Goal: Task Accomplishment & Management: Use online tool/utility

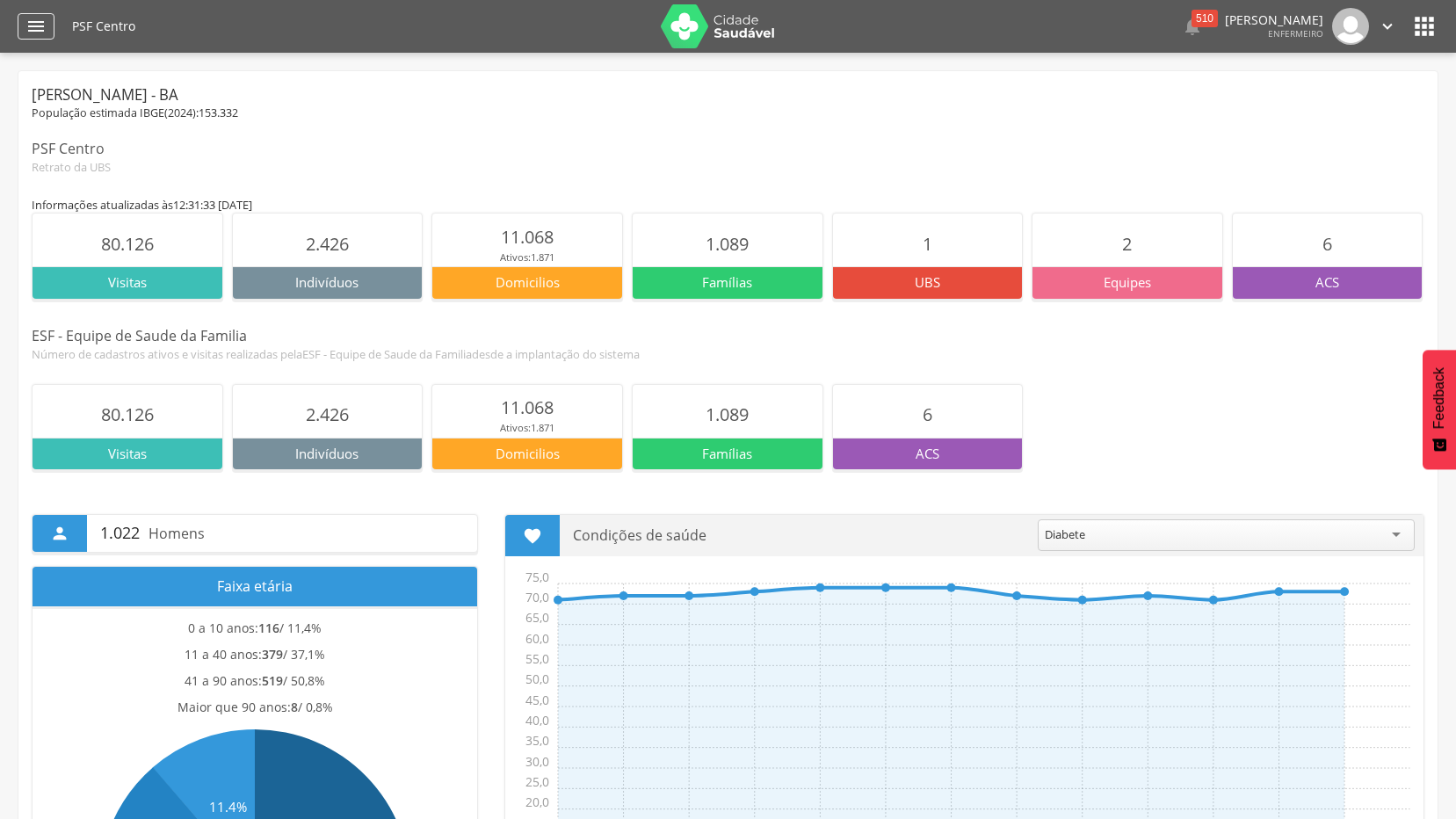
click at [43, 26] on icon "" at bounding box center [36, 26] width 21 height 21
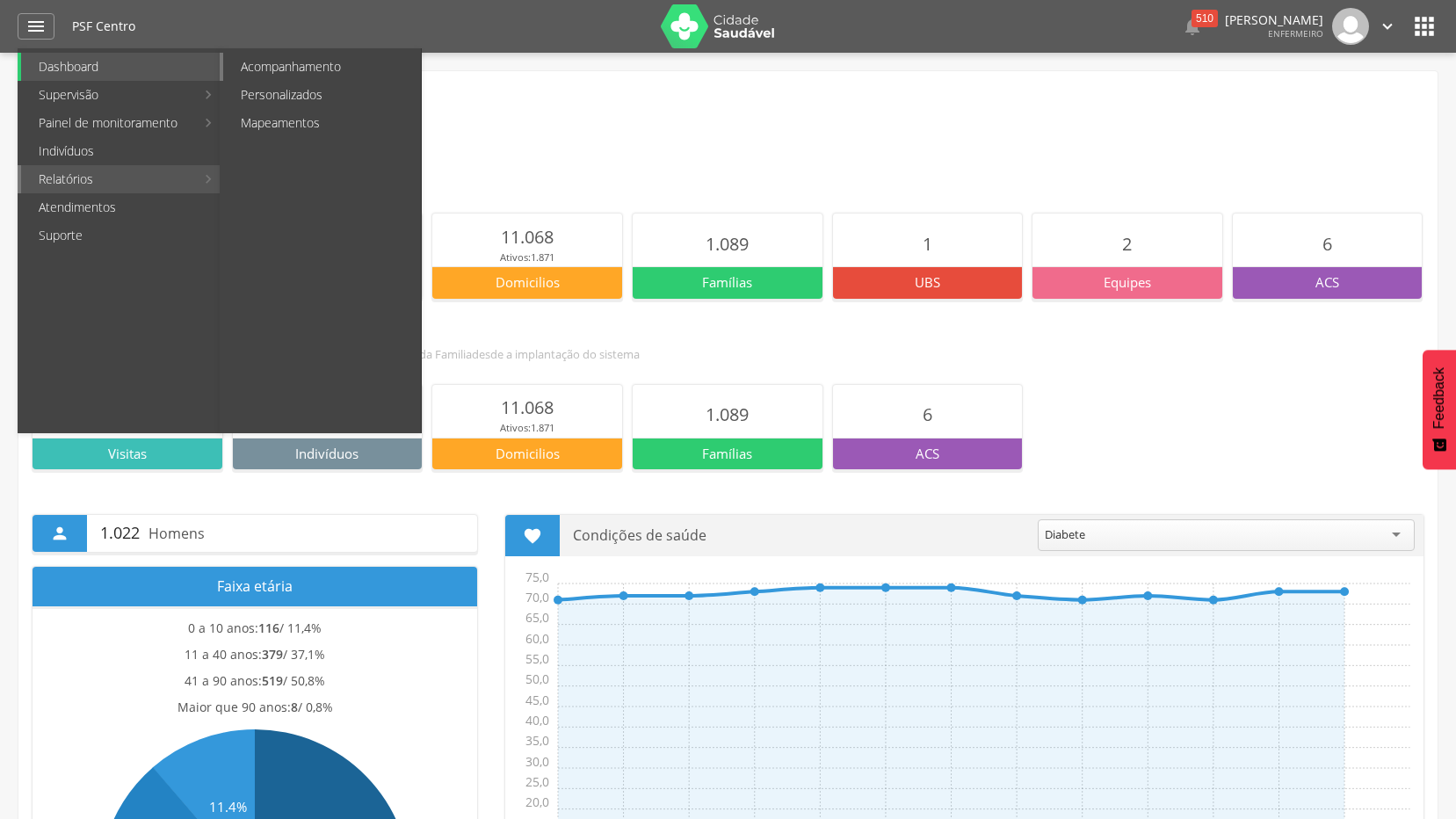
click at [341, 62] on link "Acompanhamento" at bounding box center [323, 67] width 198 height 28
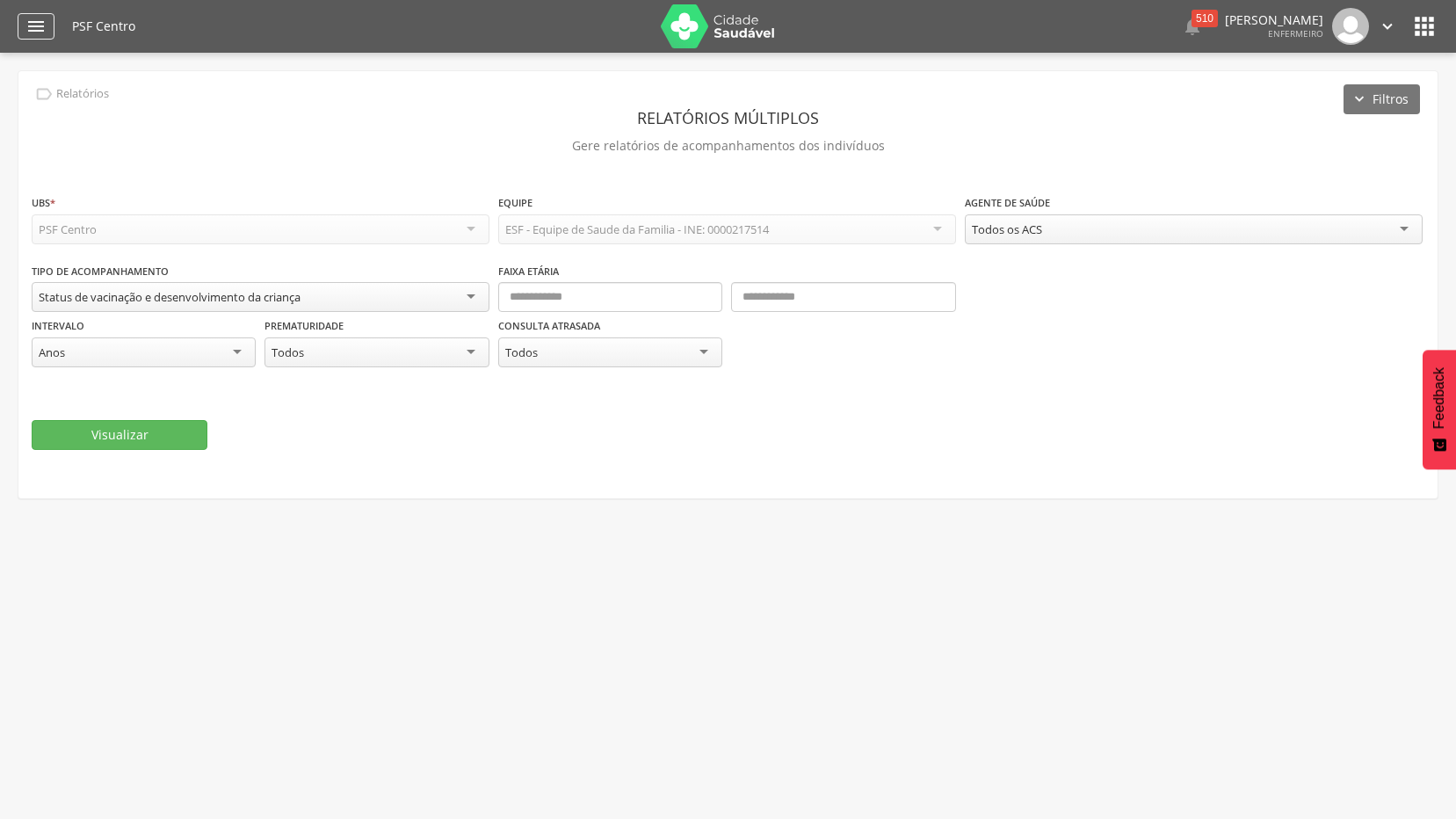
click at [54, 30] on div "" at bounding box center [36, 26] width 37 height 26
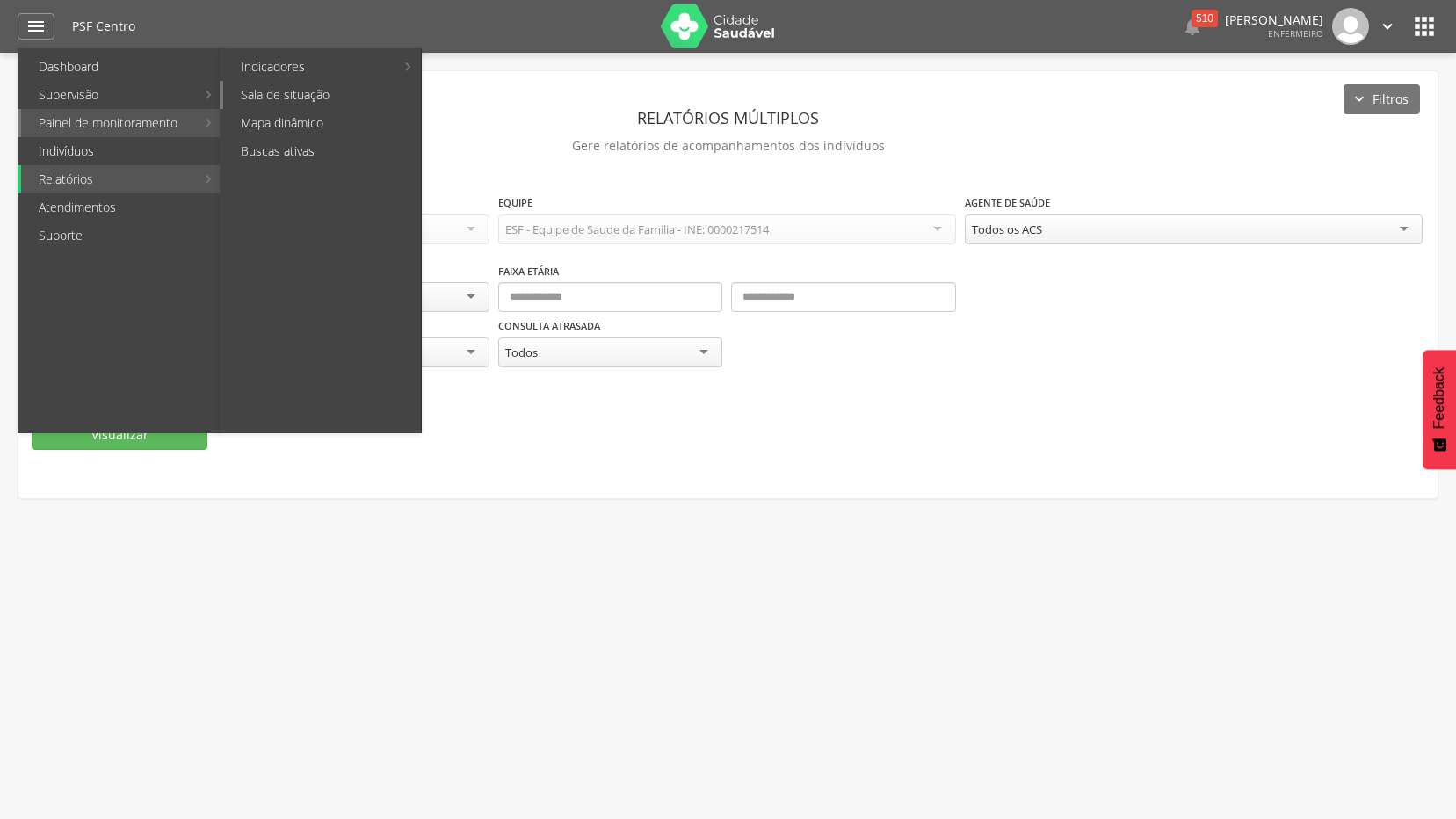
click at [258, 86] on link "Sala de situação" at bounding box center [323, 95] width 198 height 28
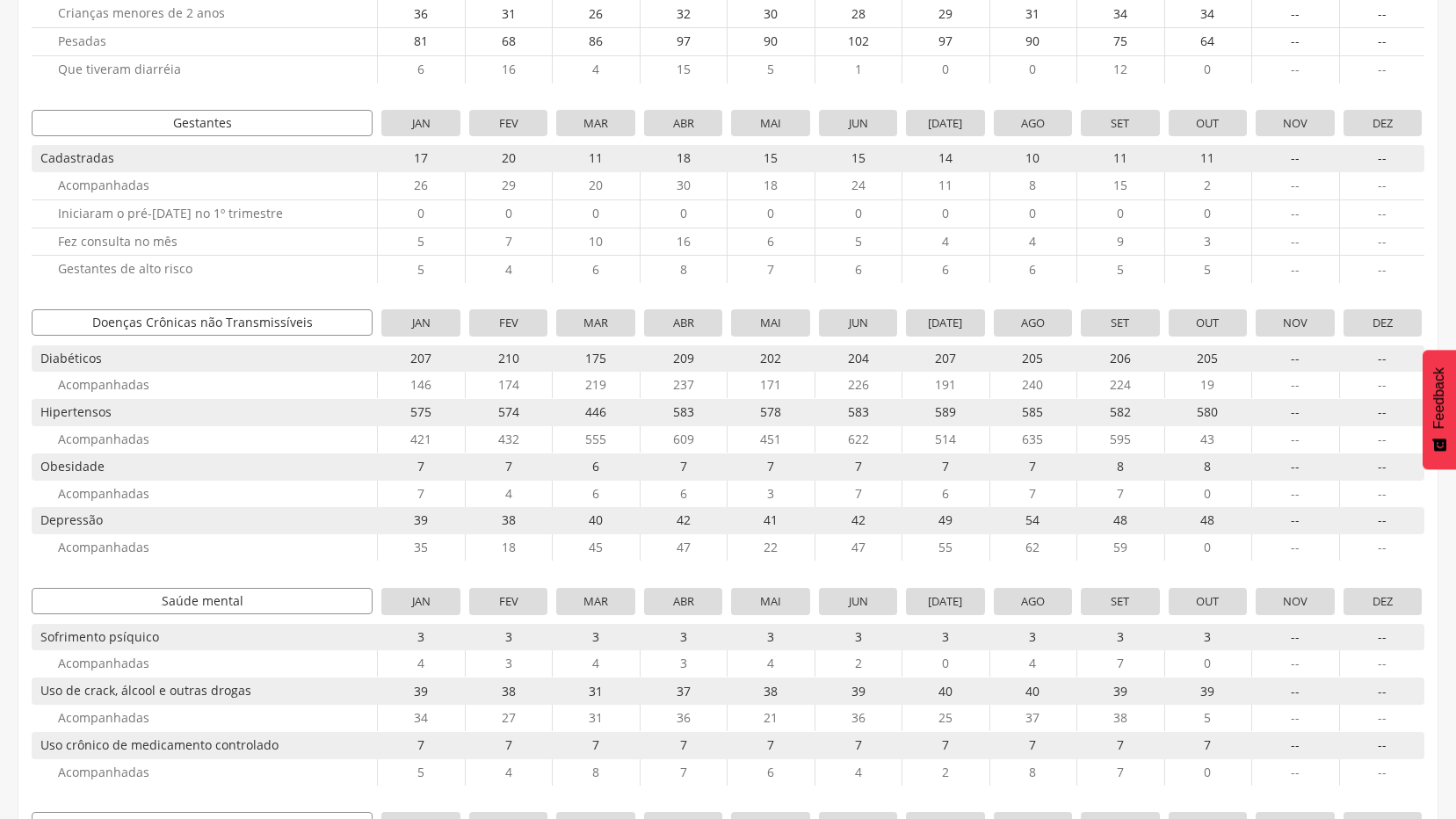
scroll to position [527, 0]
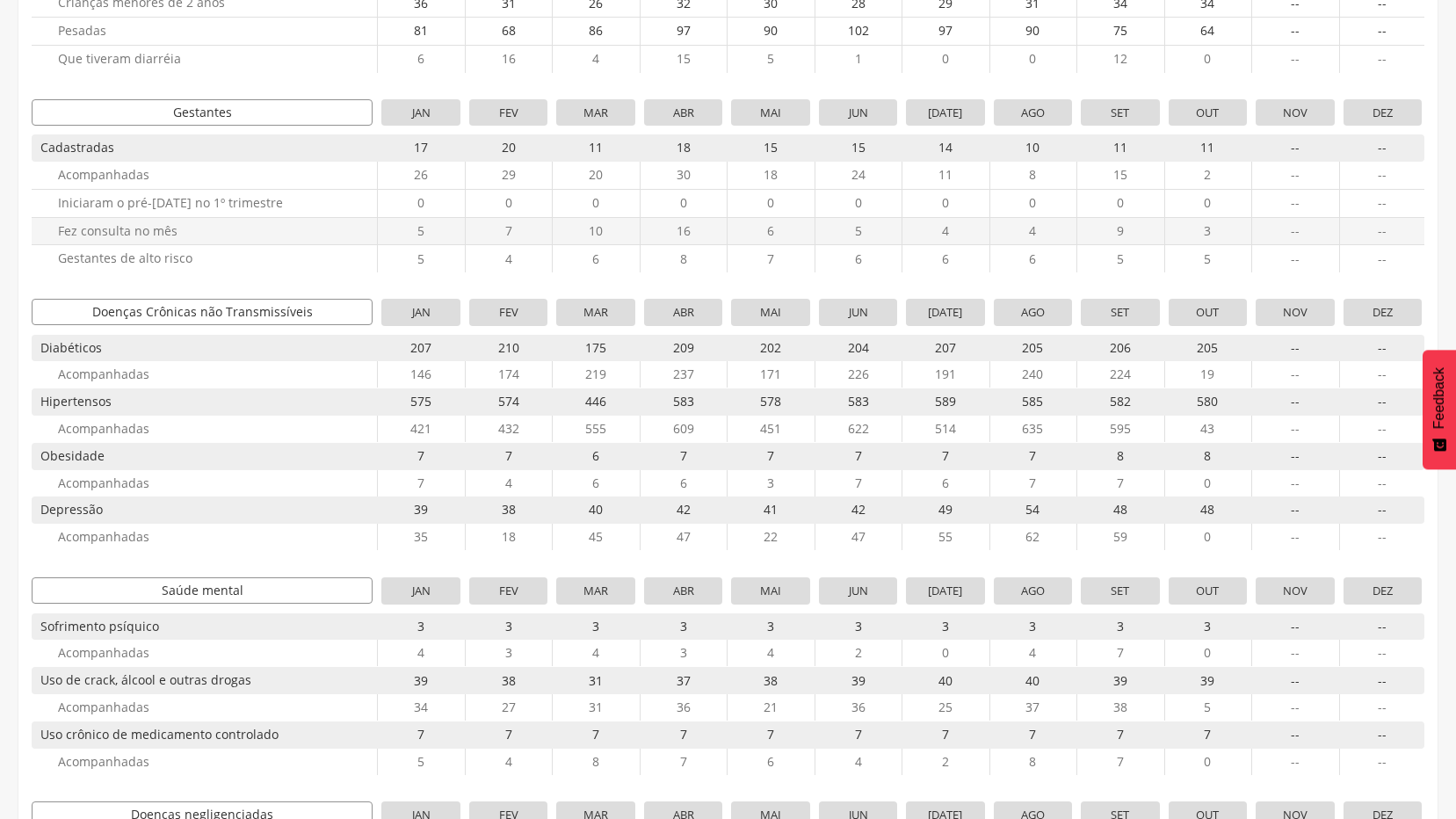
click at [1124, 232] on span "9" at bounding box center [1119, 231] width 78 height 27
click at [1120, 226] on span "9" at bounding box center [1119, 231] width 78 height 27
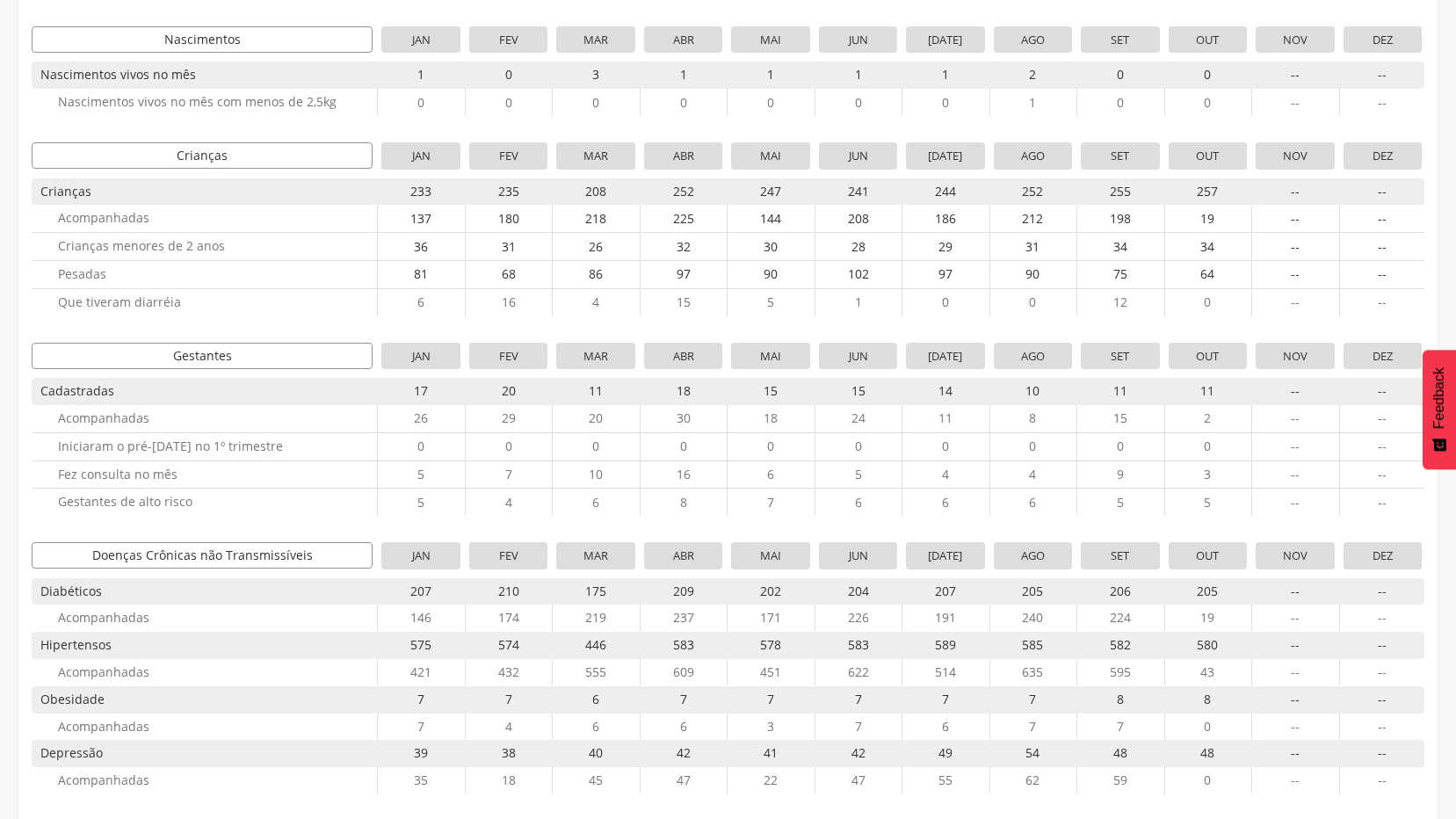
scroll to position [0, 0]
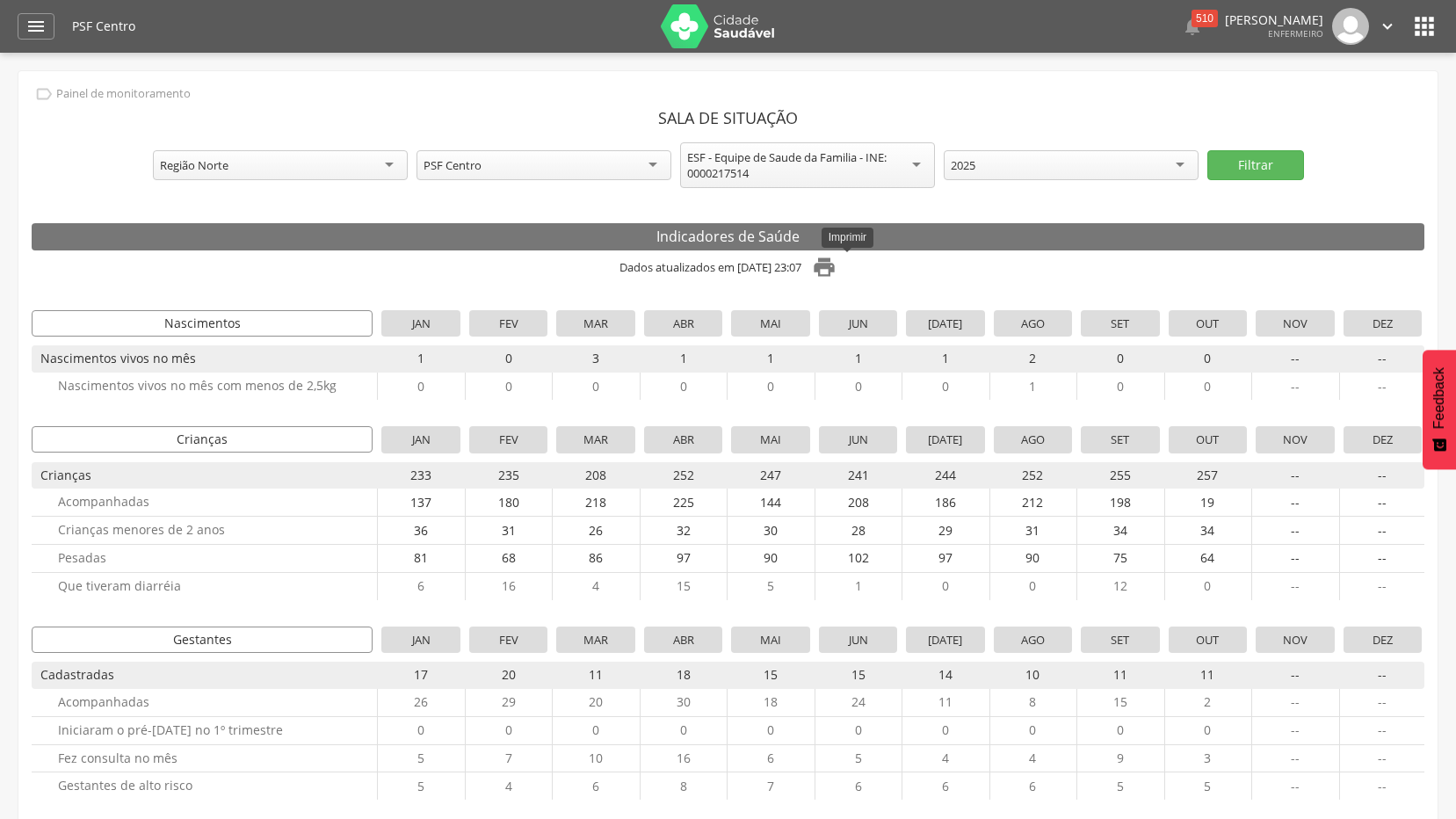
click at [837, 272] on icon "" at bounding box center [824, 267] width 25 height 25
click at [32, 39] on div "" at bounding box center [36, 26] width 37 height 26
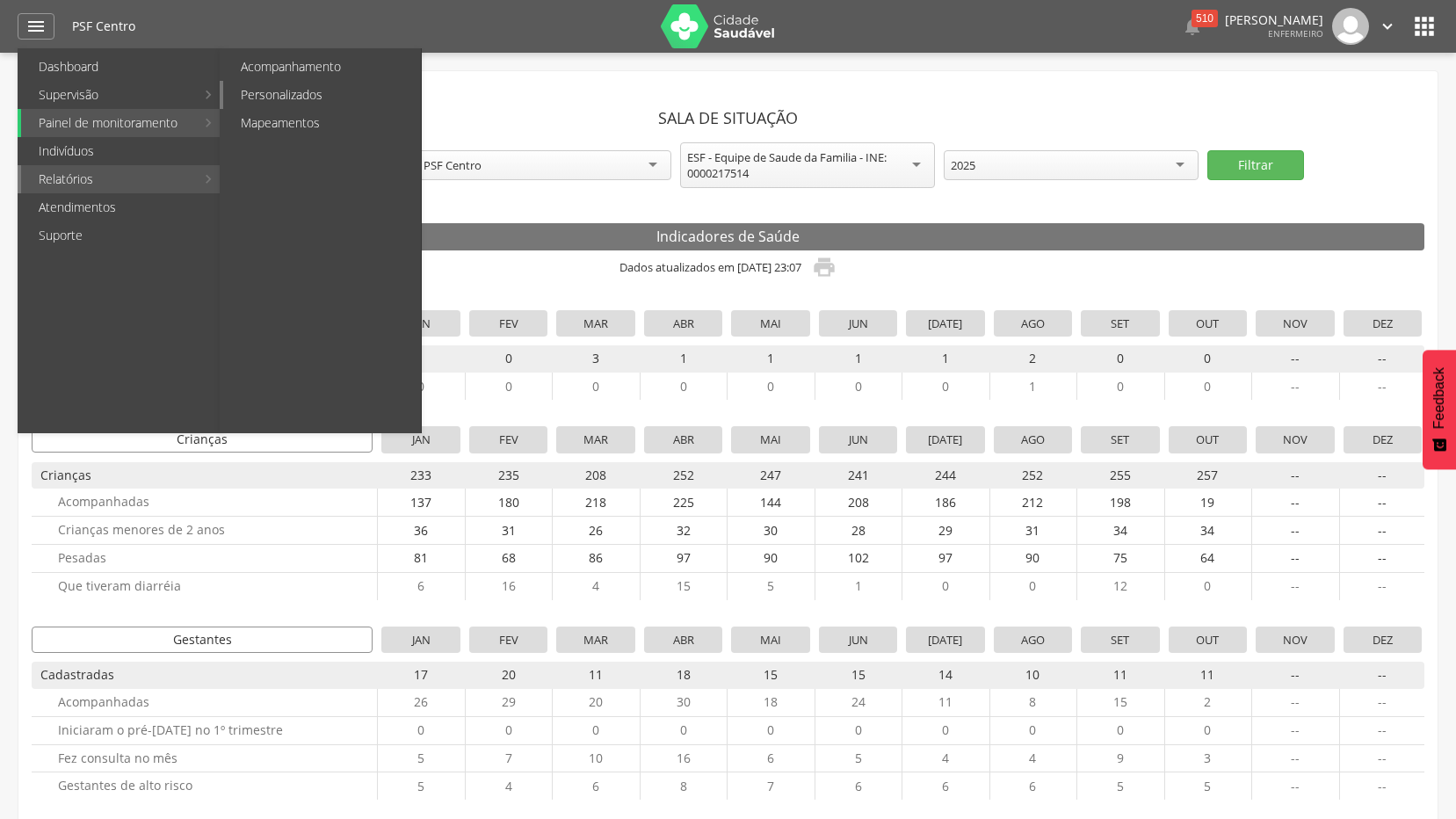
click at [297, 99] on link "Personalizados" at bounding box center [323, 95] width 198 height 28
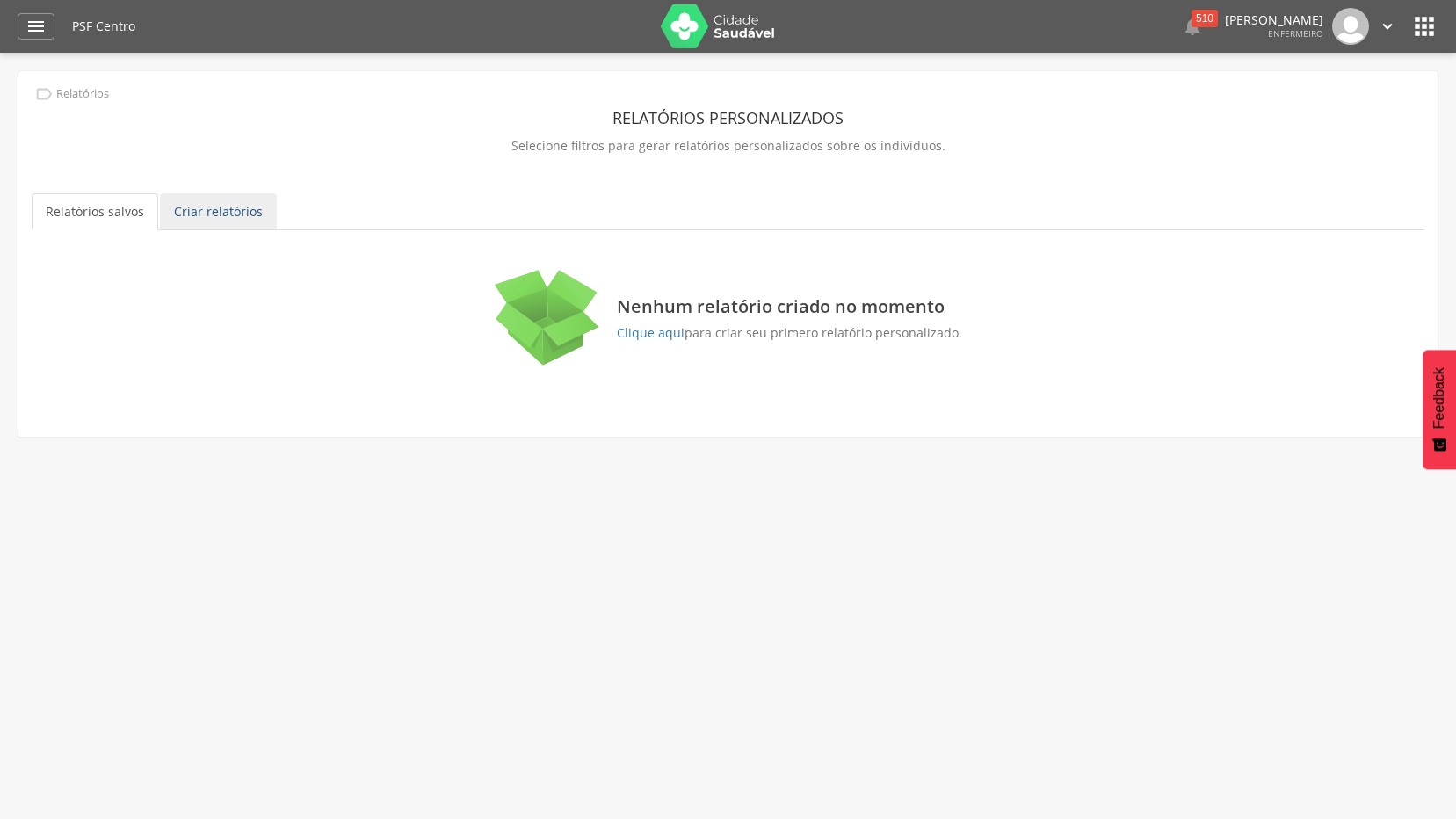
click at [213, 229] on link "Criar relatórios" at bounding box center [218, 212] width 117 height 37
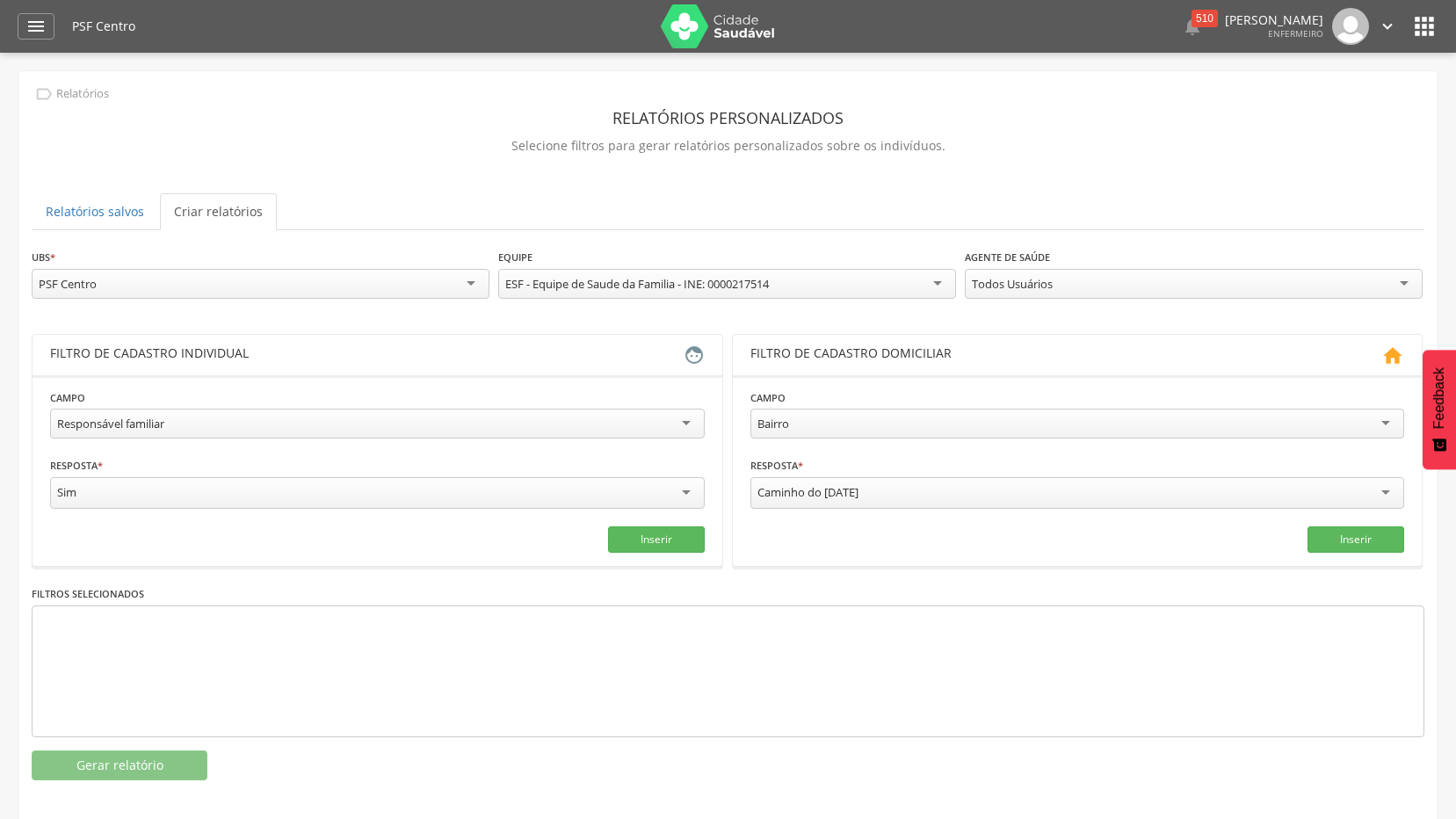
click at [676, 417] on div "Responsável familiar" at bounding box center [377, 423] width 655 height 30
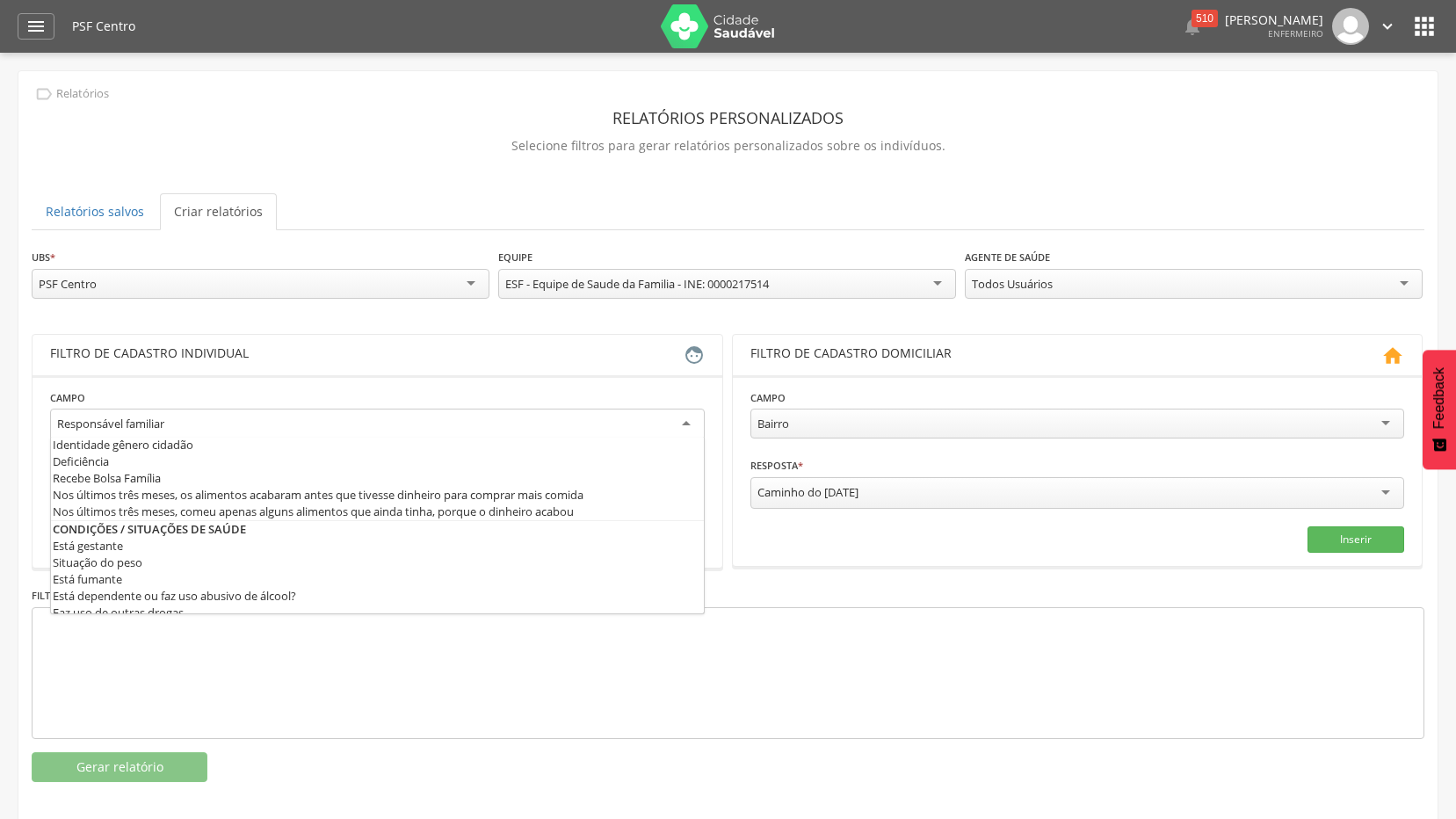
scroll to position [439, 0]
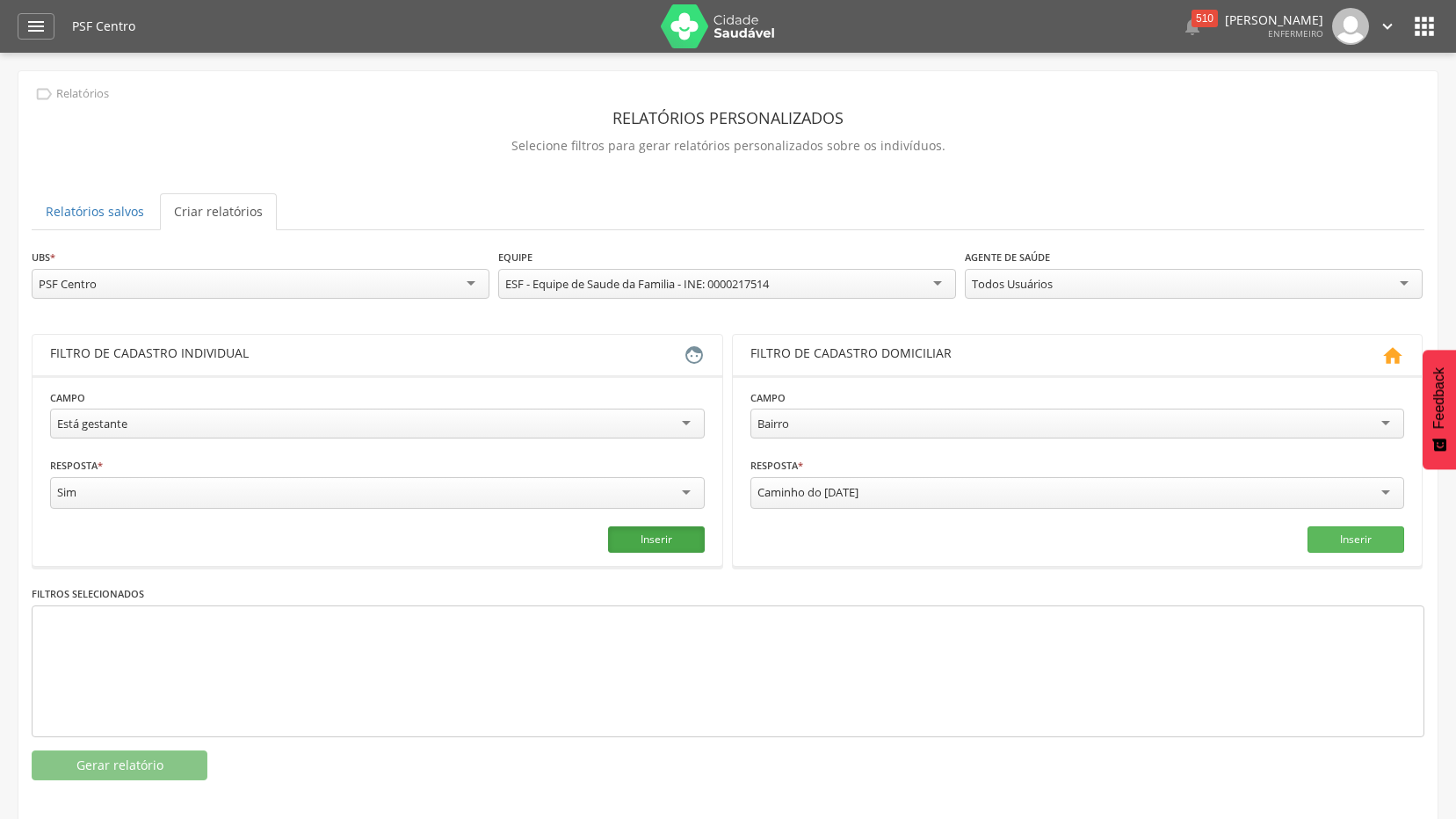
click at [648, 542] on button "Inserir" at bounding box center [656, 539] width 97 height 26
click at [142, 774] on button "Gerar relatório" at bounding box center [120, 765] width 176 height 30
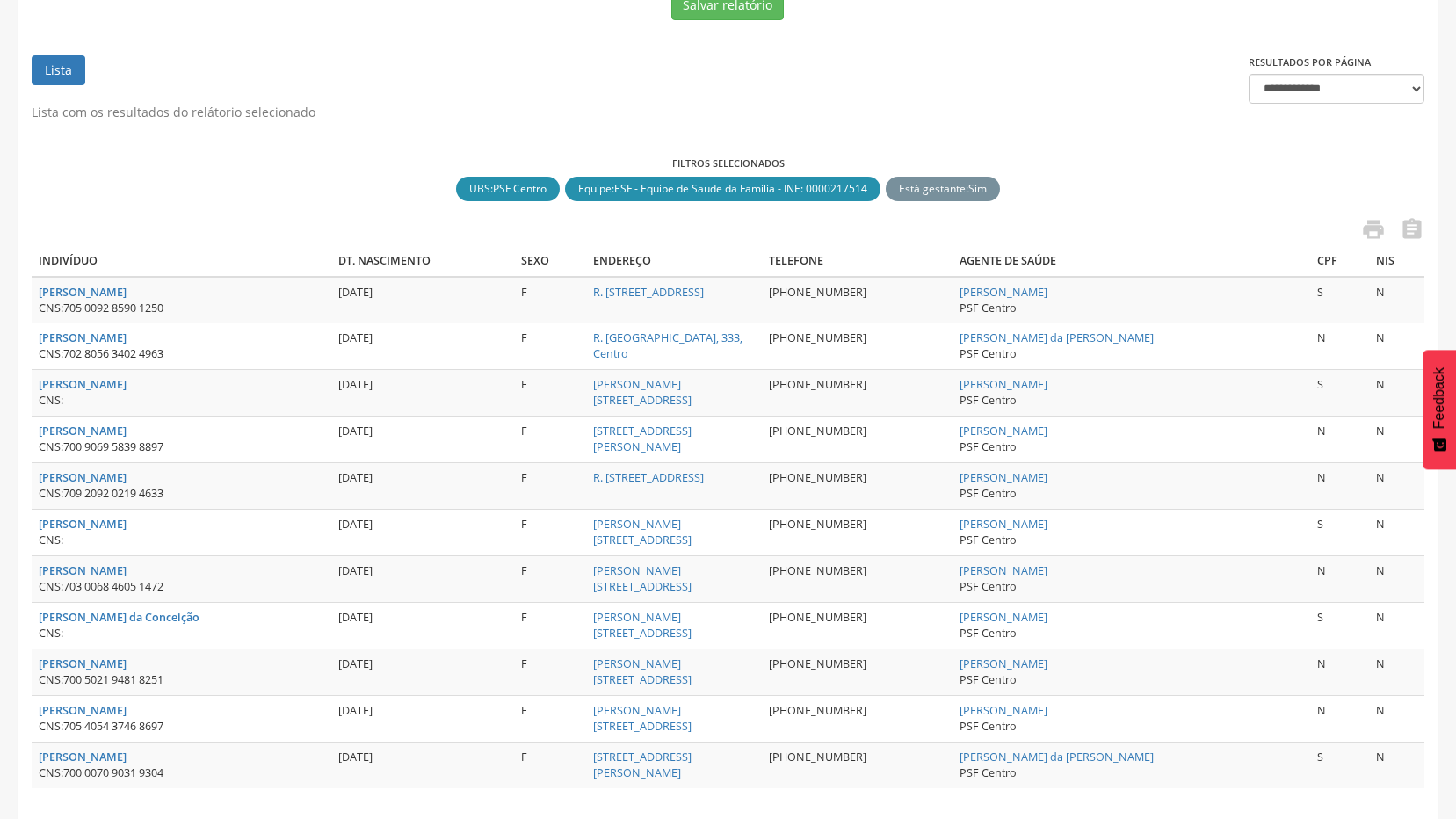
scroll to position [384, 0]
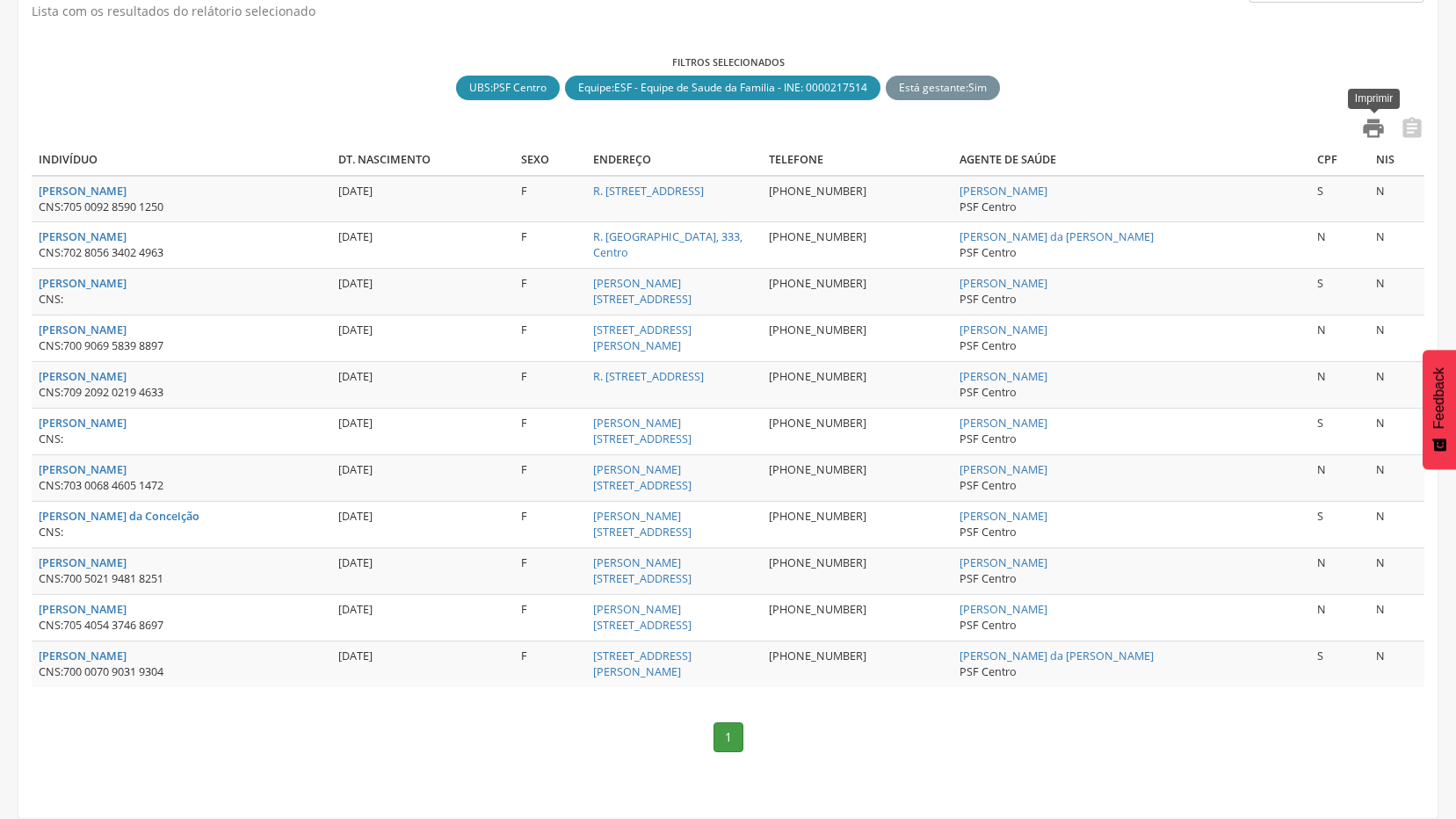
click at [1368, 127] on icon "" at bounding box center [1373, 128] width 25 height 25
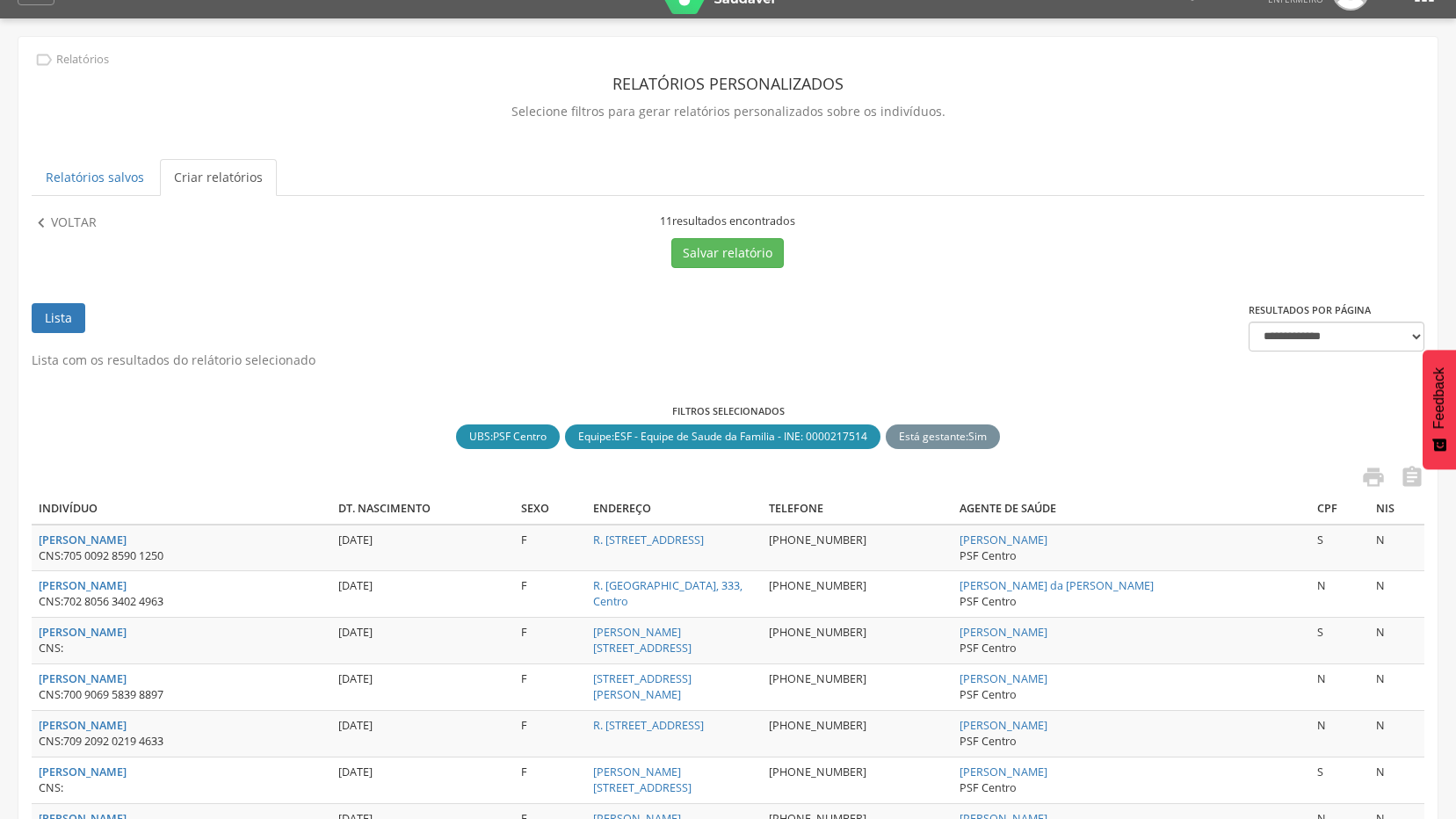
scroll to position [32, 0]
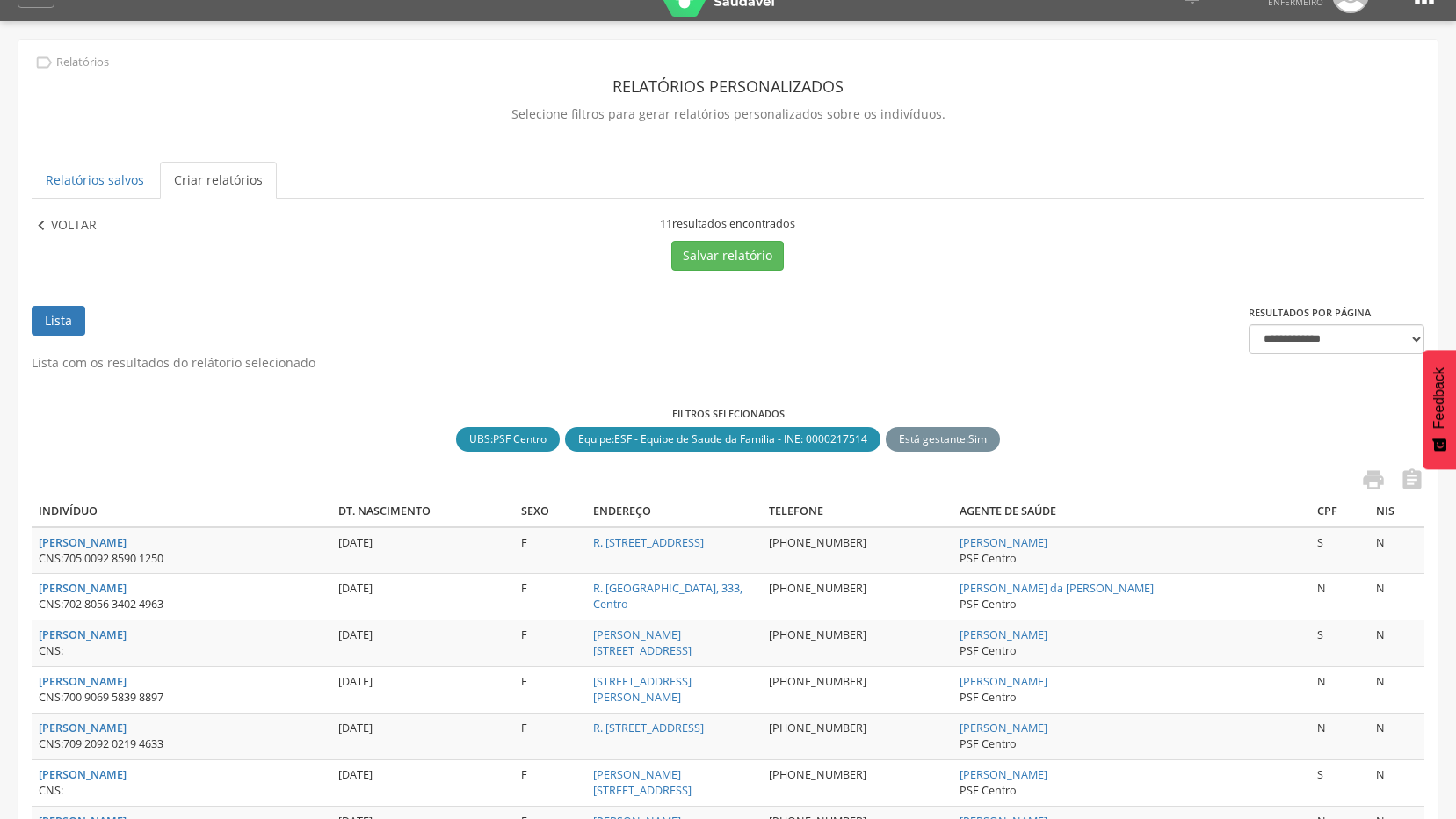
click at [79, 222] on p "Voltar" at bounding box center [74, 225] width 46 height 19
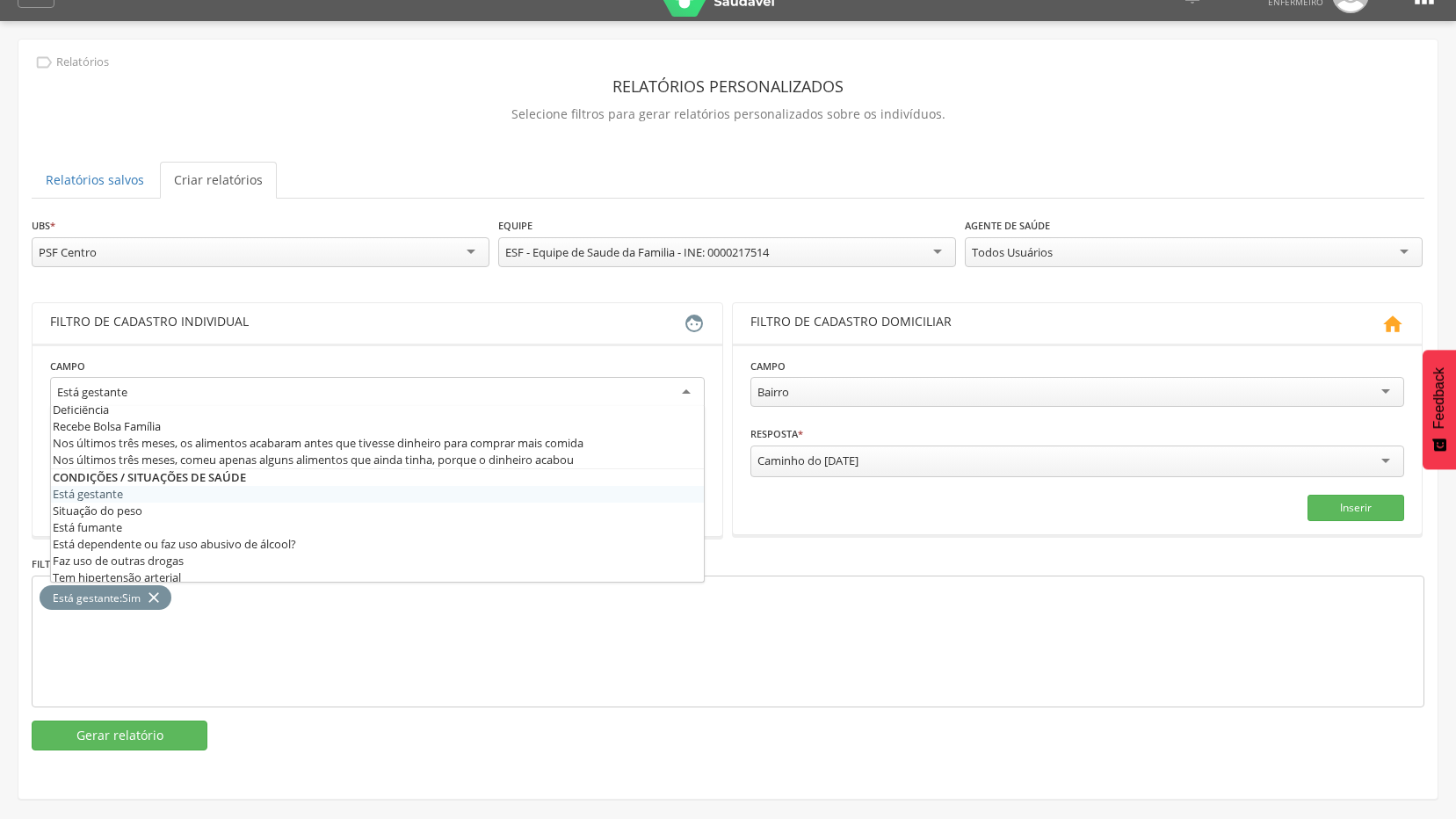
click at [588, 396] on div "Está gestante" at bounding box center [377, 393] width 655 height 32
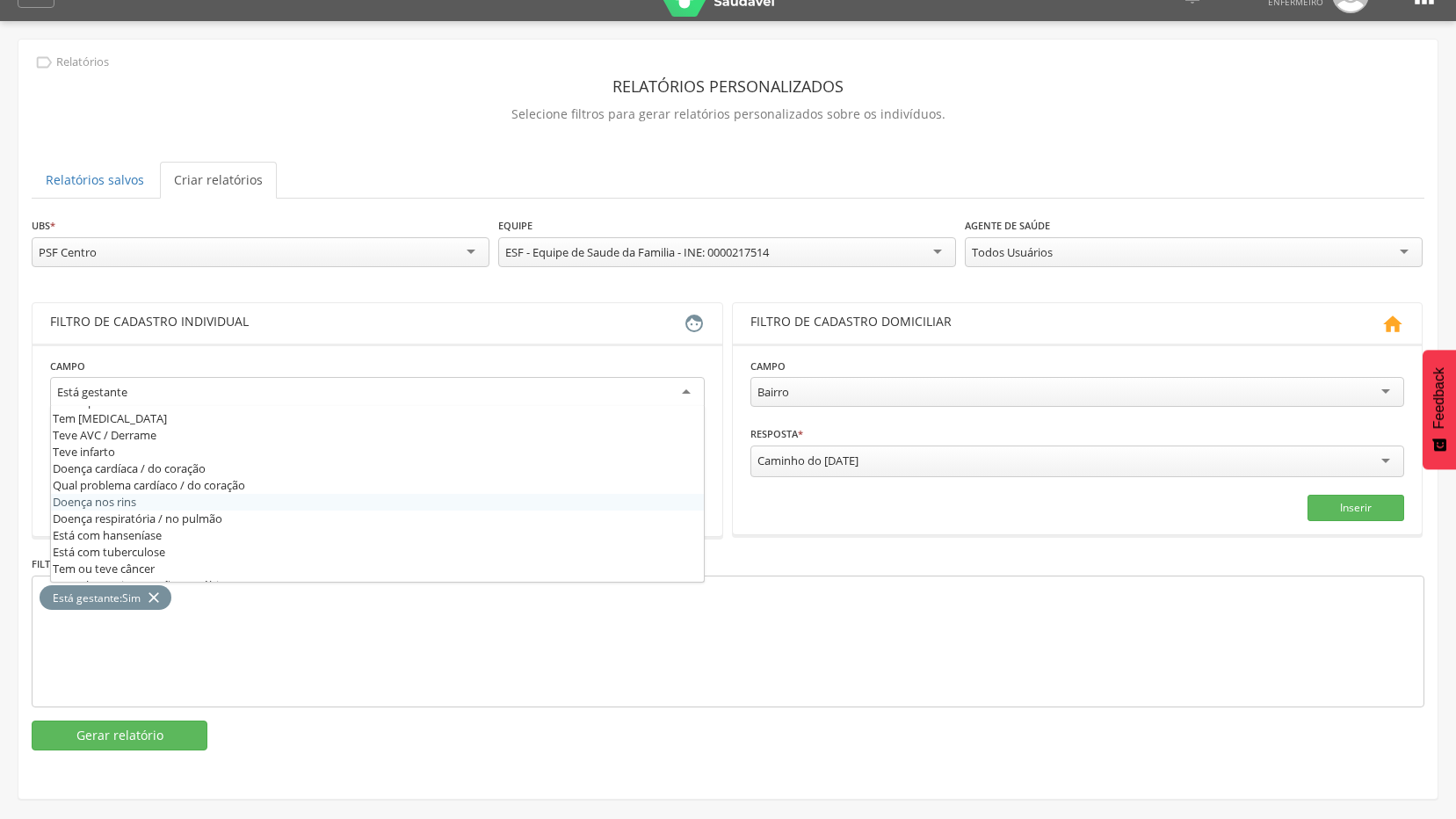
scroll to position [703, 0]
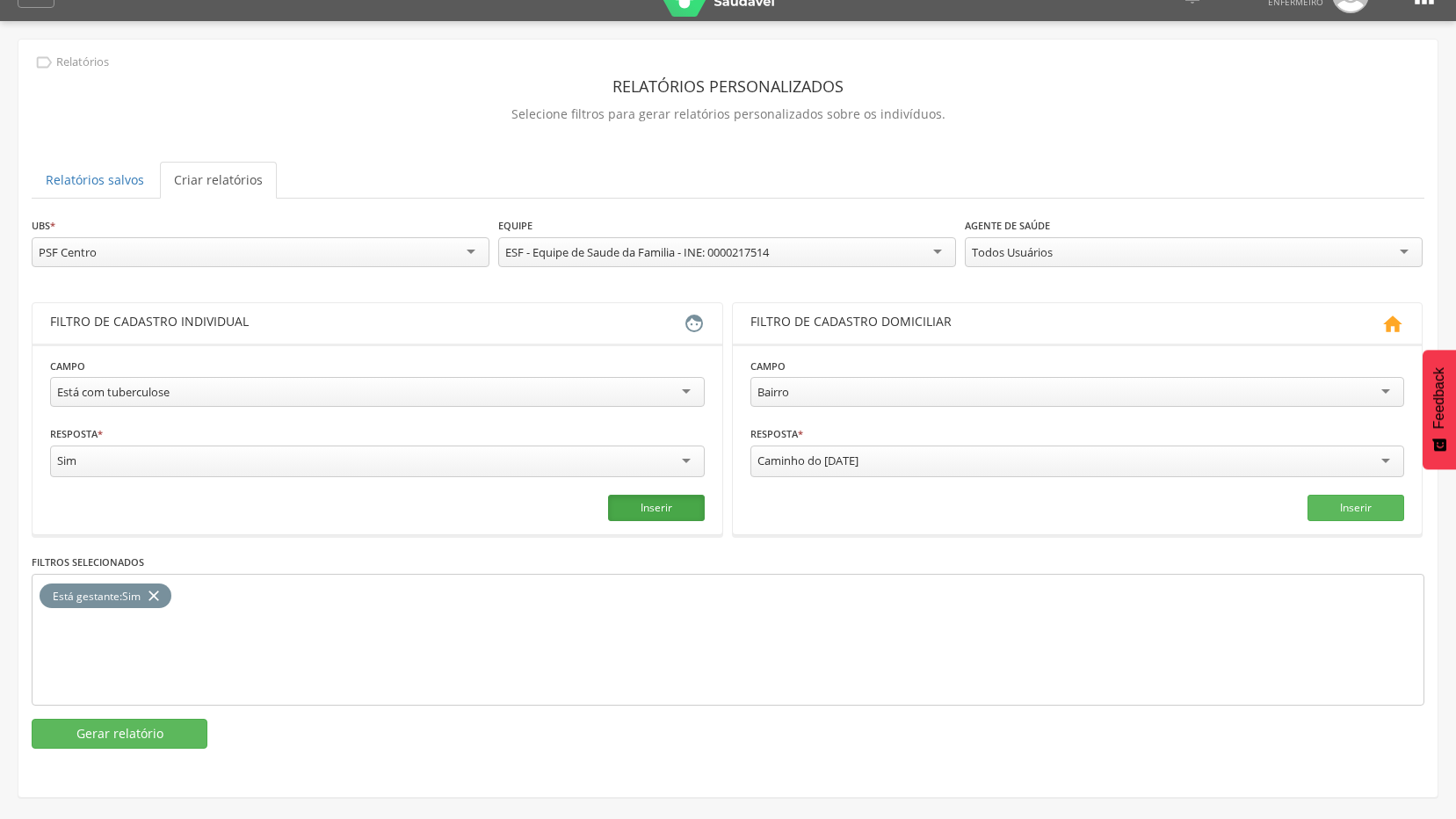
click at [637, 494] on button "Inserir" at bounding box center [656, 507] width 97 height 26
click at [159, 593] on icon "close" at bounding box center [154, 596] width 18 height 26
click at [170, 725] on button "Gerar relatório" at bounding box center [120, 734] width 176 height 30
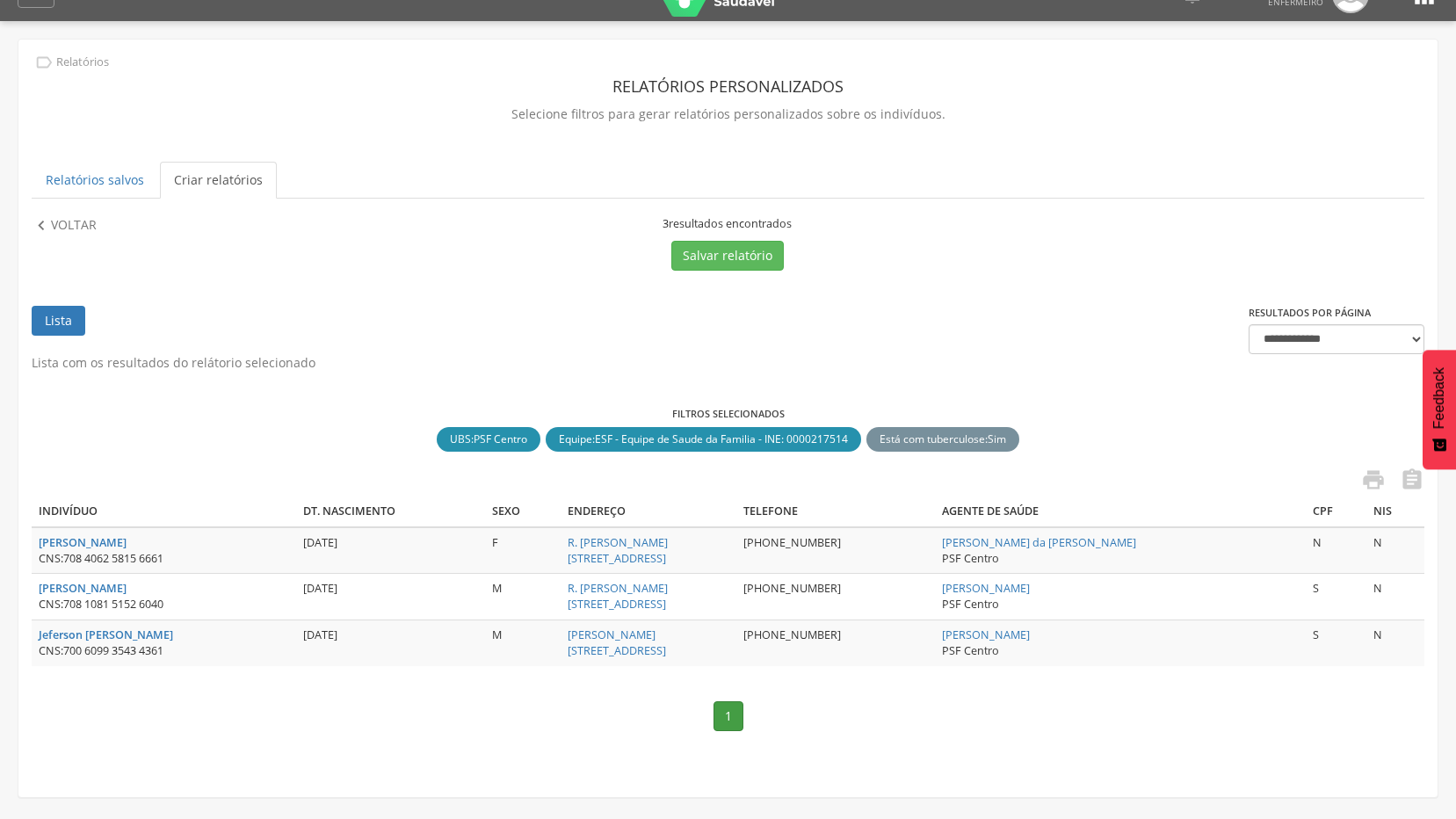
scroll to position [53, 0]
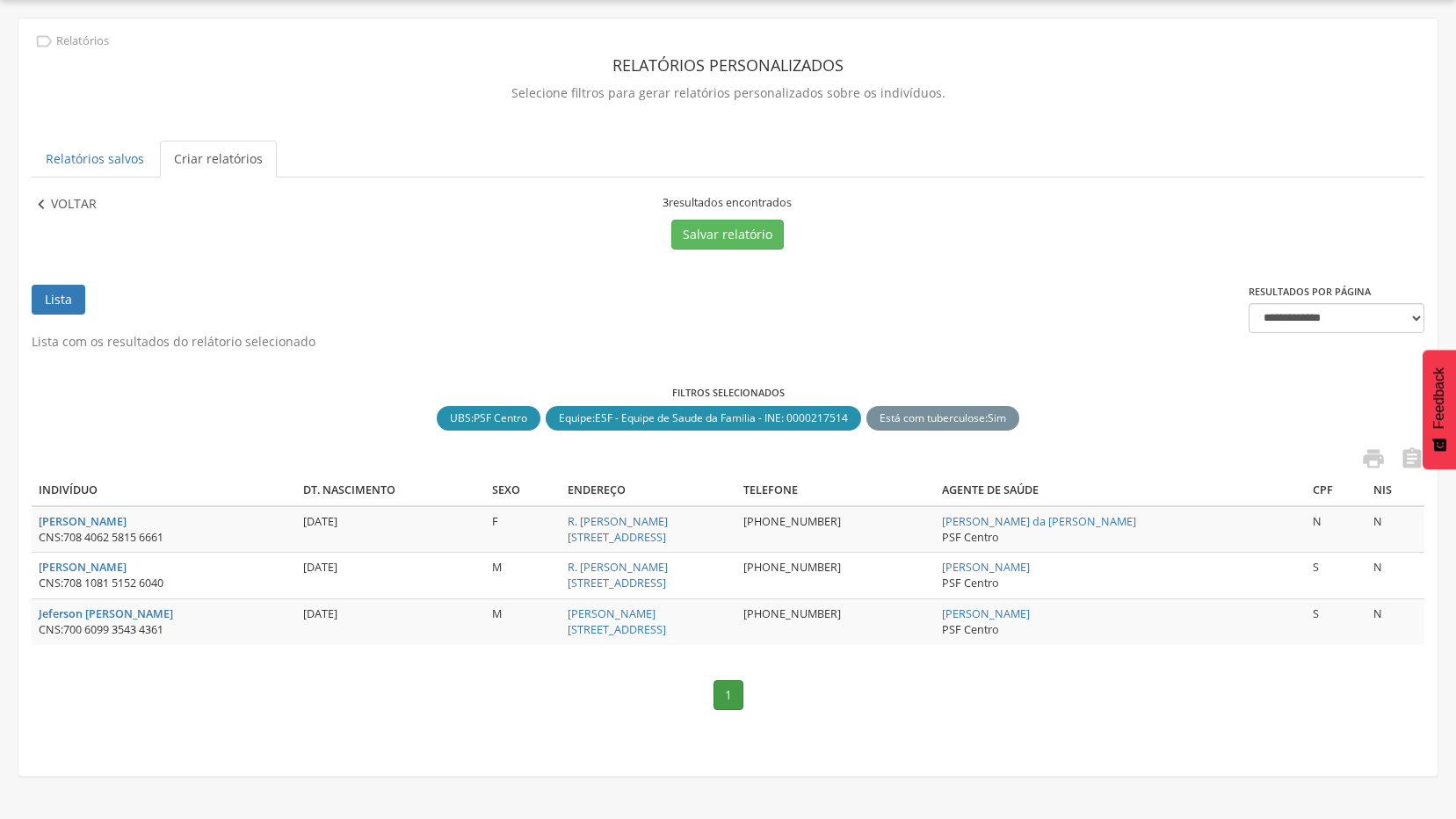
click at [60, 200] on p "Voltar" at bounding box center [74, 204] width 46 height 19
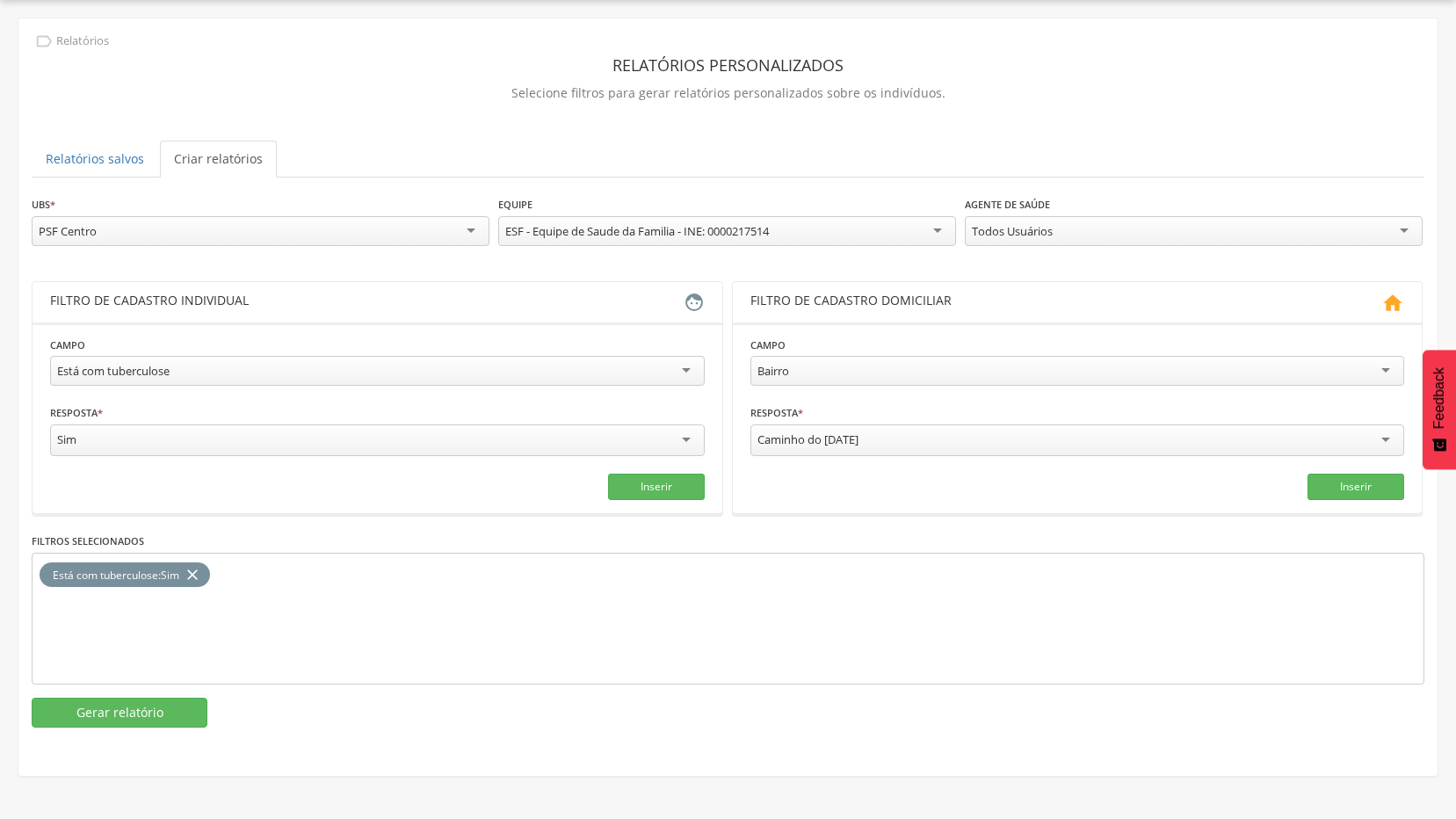
click at [486, 363] on div "Está com tuberculose" at bounding box center [377, 371] width 655 height 30
click at [664, 490] on button "Inserir" at bounding box center [656, 486] width 97 height 26
click at [191, 575] on icon "close" at bounding box center [193, 575] width 18 height 26
click at [152, 706] on button "Gerar relatório" at bounding box center [120, 713] width 176 height 30
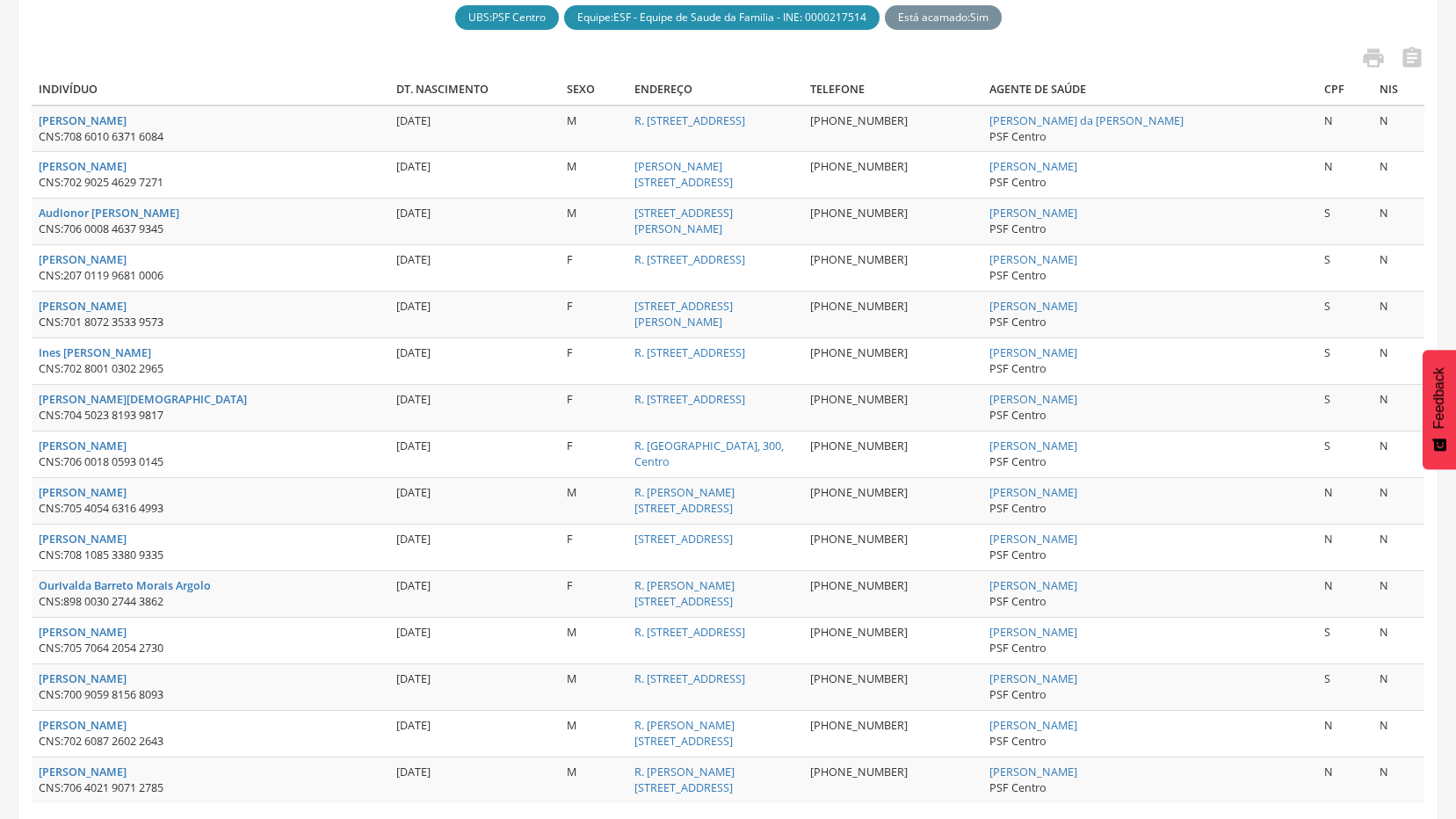
scroll to position [218, 0]
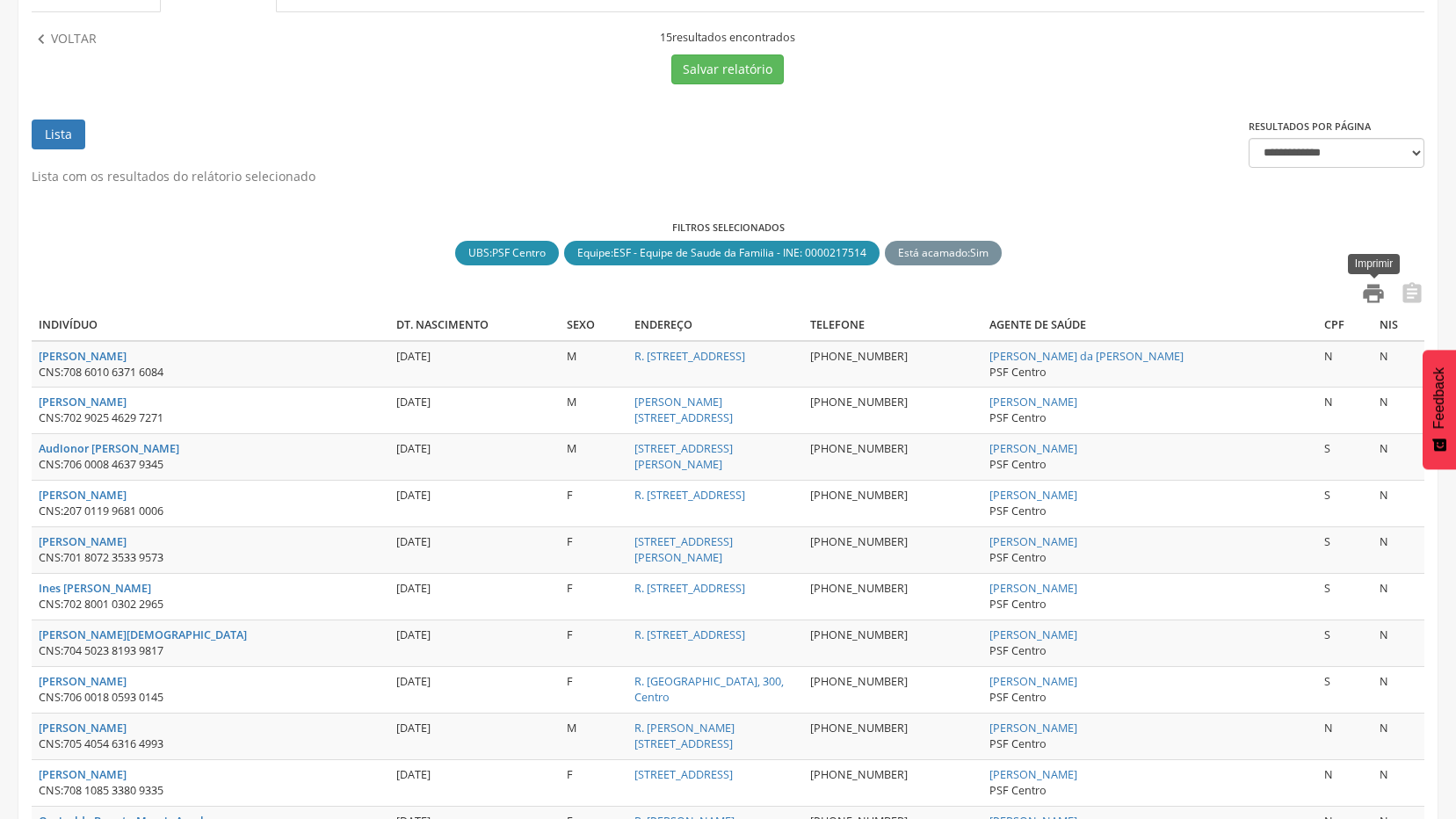
click at [1365, 287] on icon "" at bounding box center [1373, 294] width 25 height 25
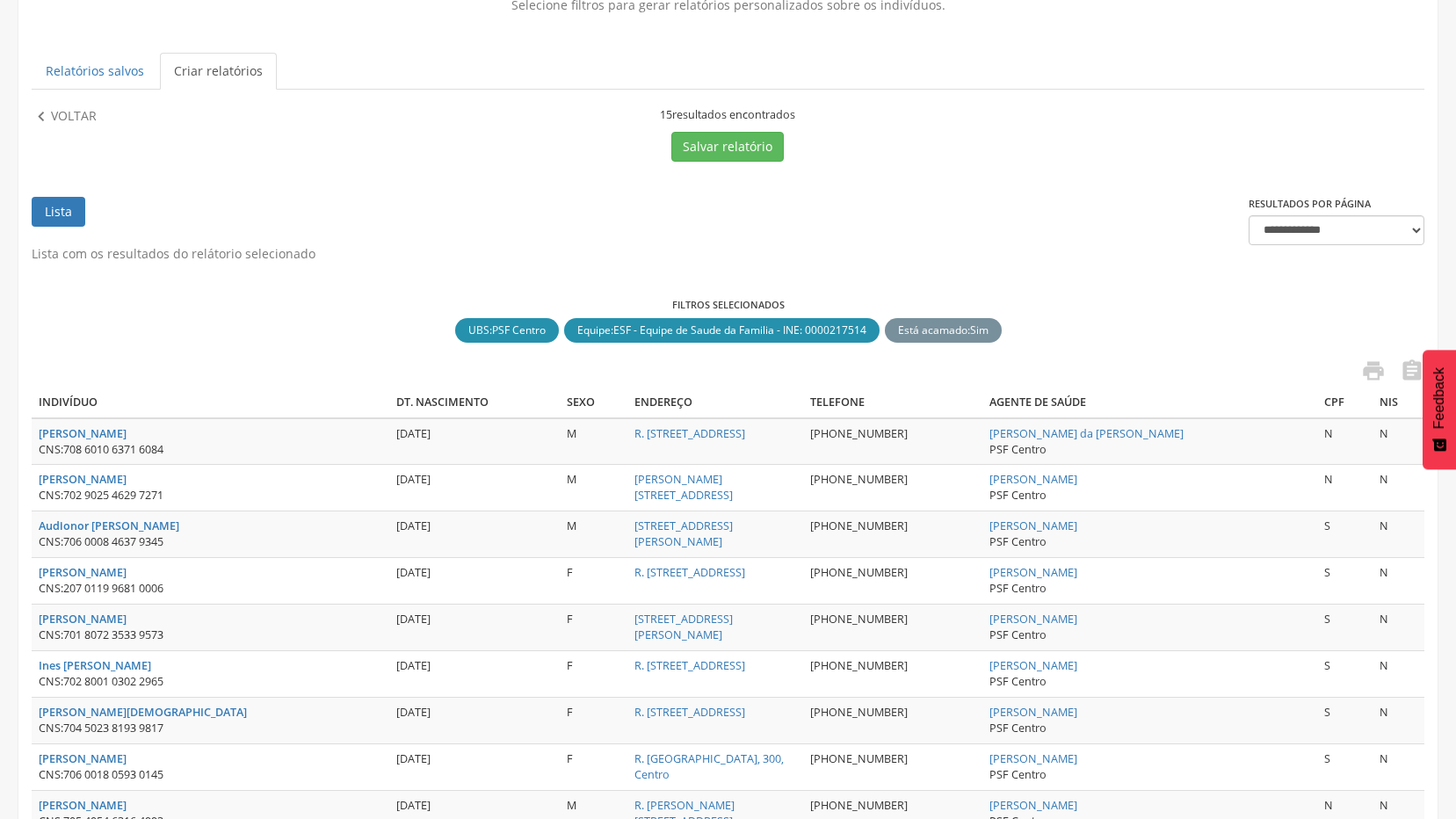
scroll to position [0, 0]
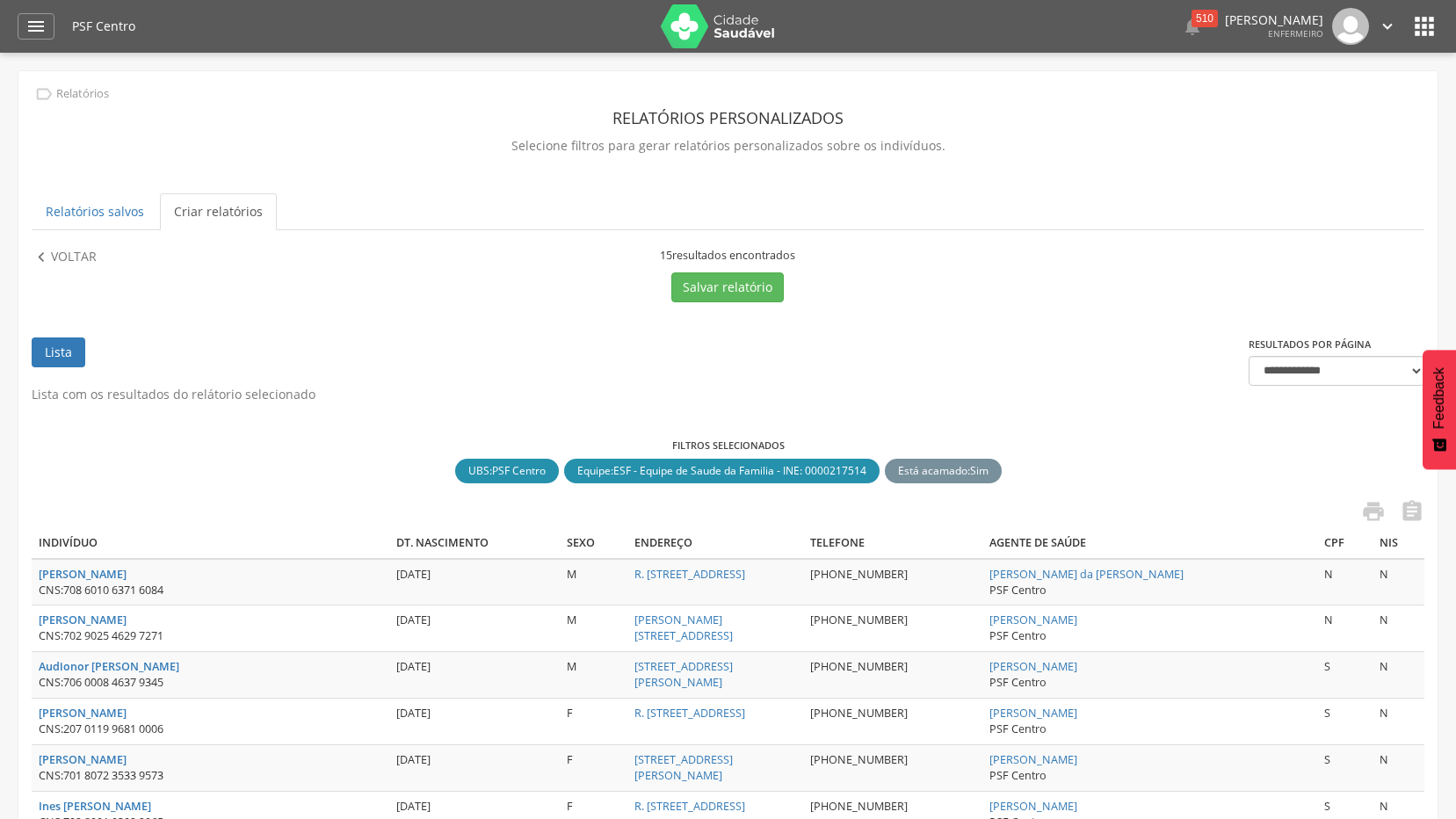
click at [1435, 24] on icon "" at bounding box center [1424, 26] width 28 height 28
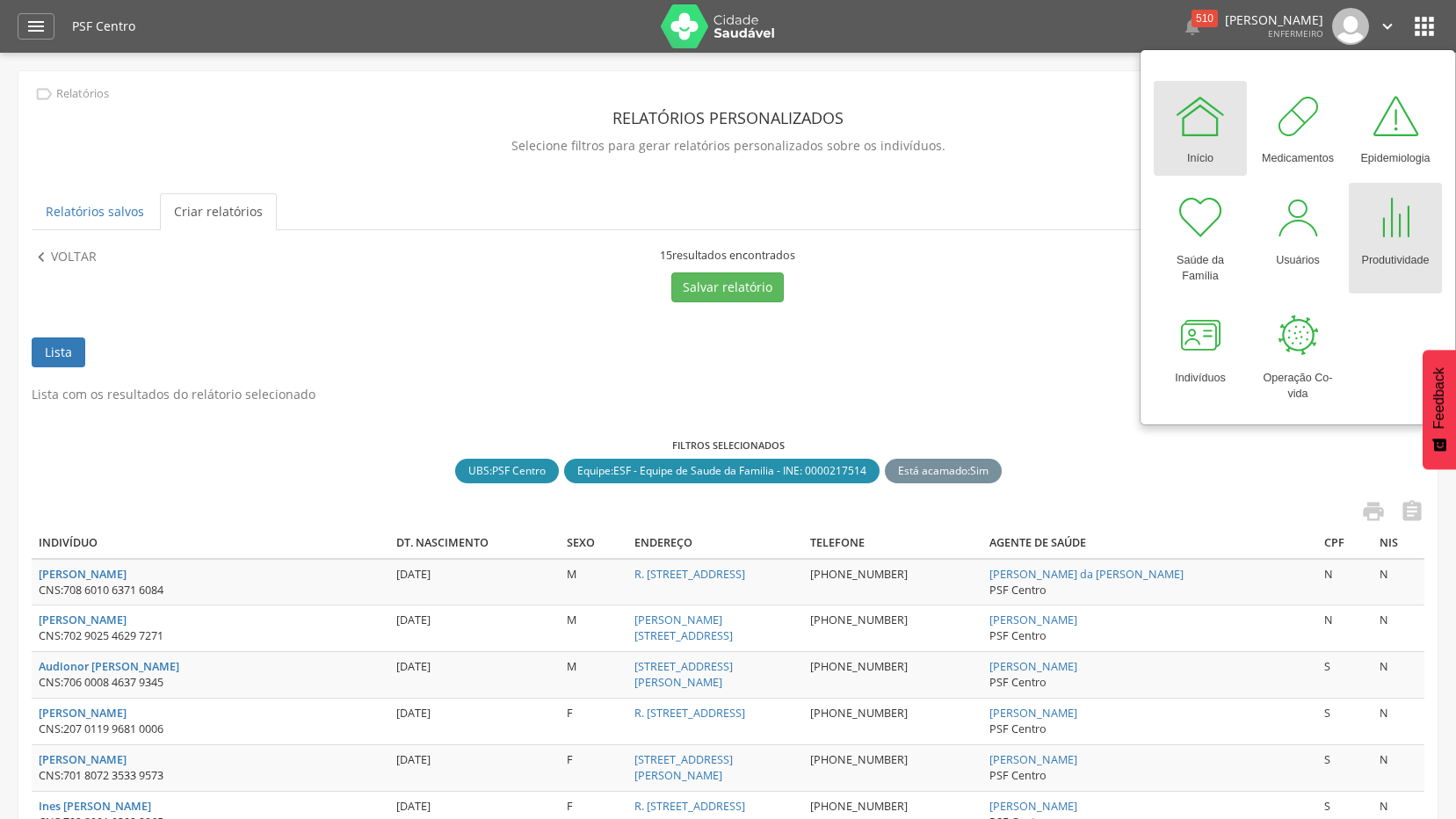
click at [1376, 249] on div "Produtividade" at bounding box center [1395, 257] width 68 height 25
